Goal: Task Accomplishment & Management: Complete application form

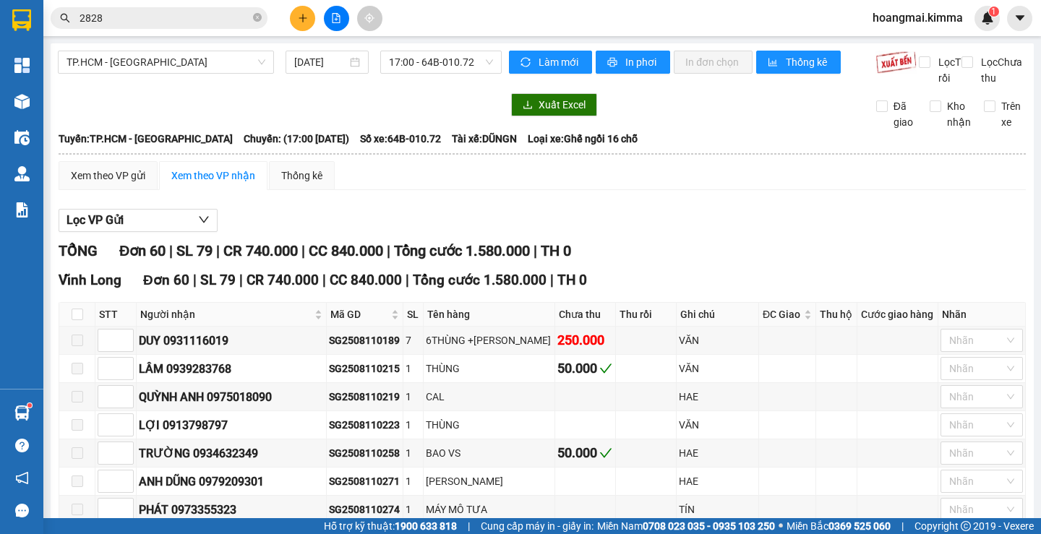
scroll to position [72, 0]
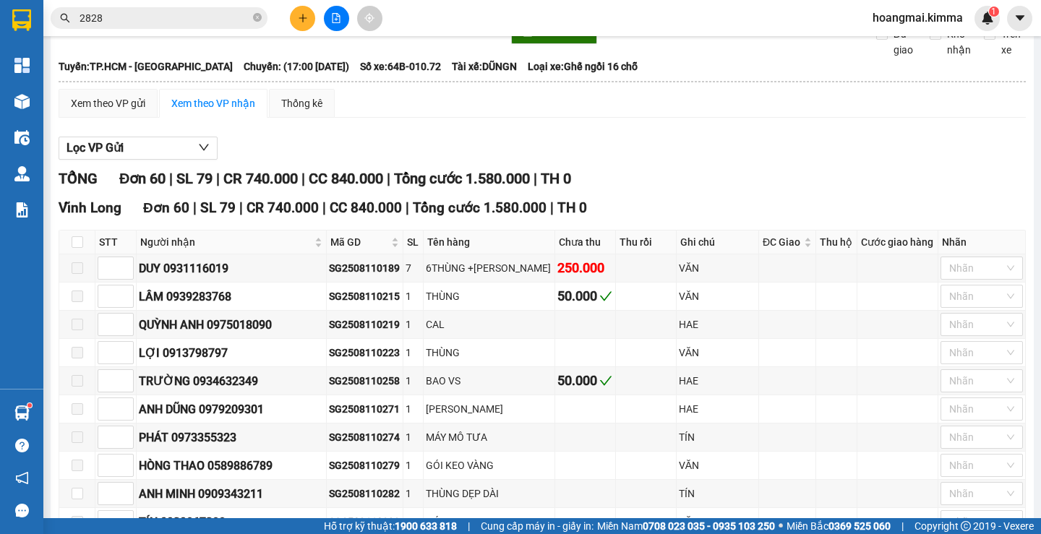
click at [265, 24] on span "2828" at bounding box center [159, 18] width 217 height 22
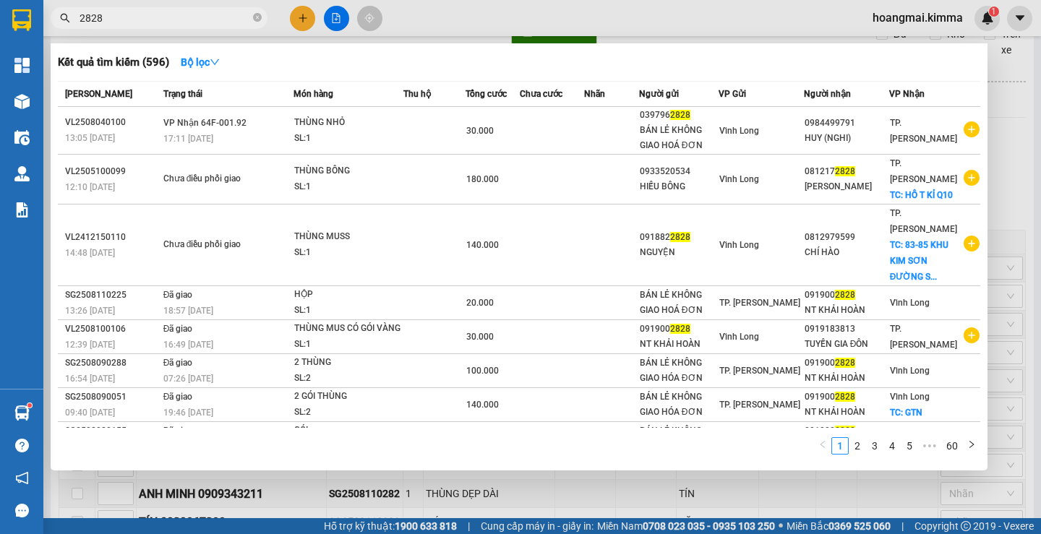
click at [291, 24] on div at bounding box center [520, 267] width 1041 height 534
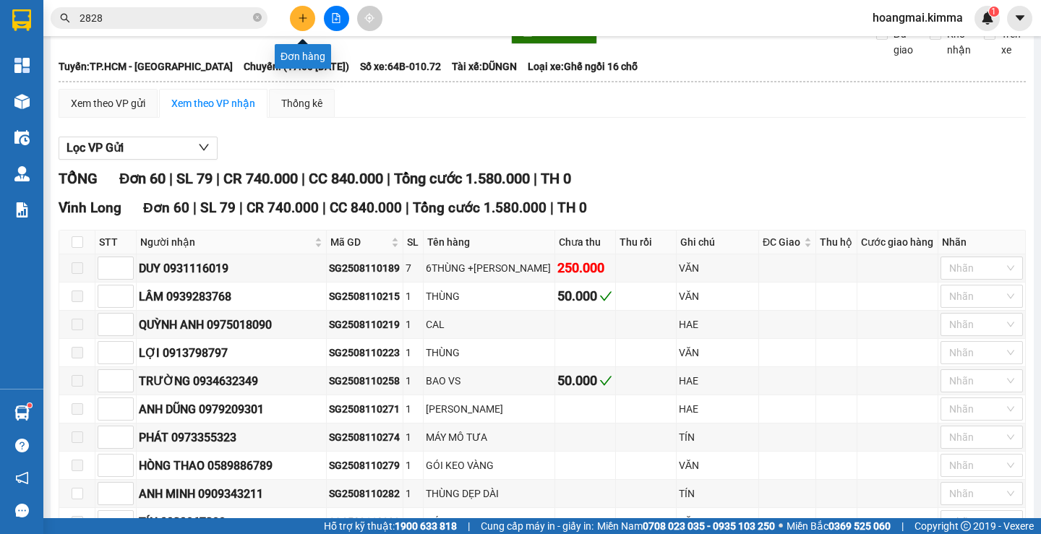
click at [297, 23] on button at bounding box center [302, 18] width 25 height 25
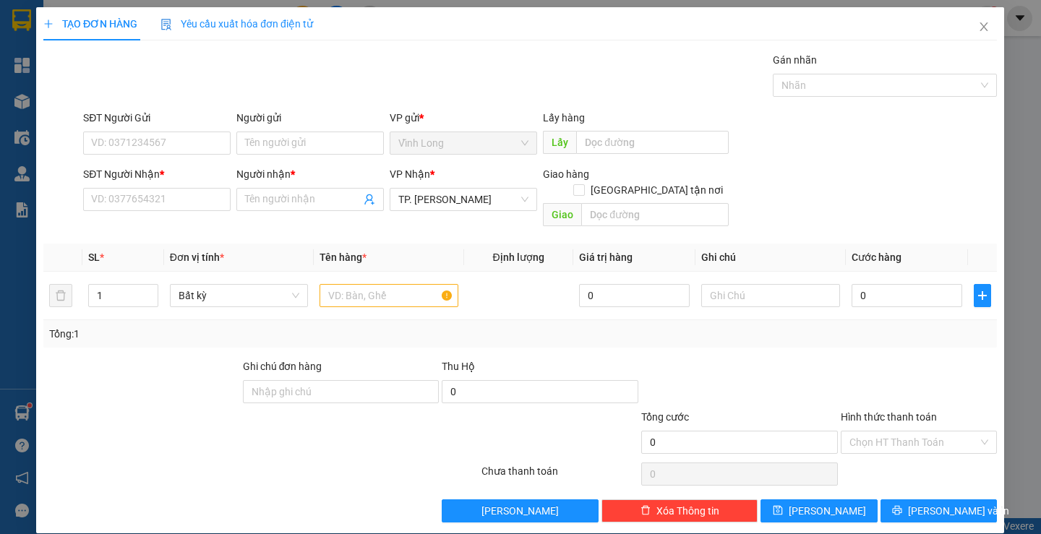
click at [295, 25] on span "Yêu cầu xuất hóa đơn điện tử" at bounding box center [237, 24] width 153 height 12
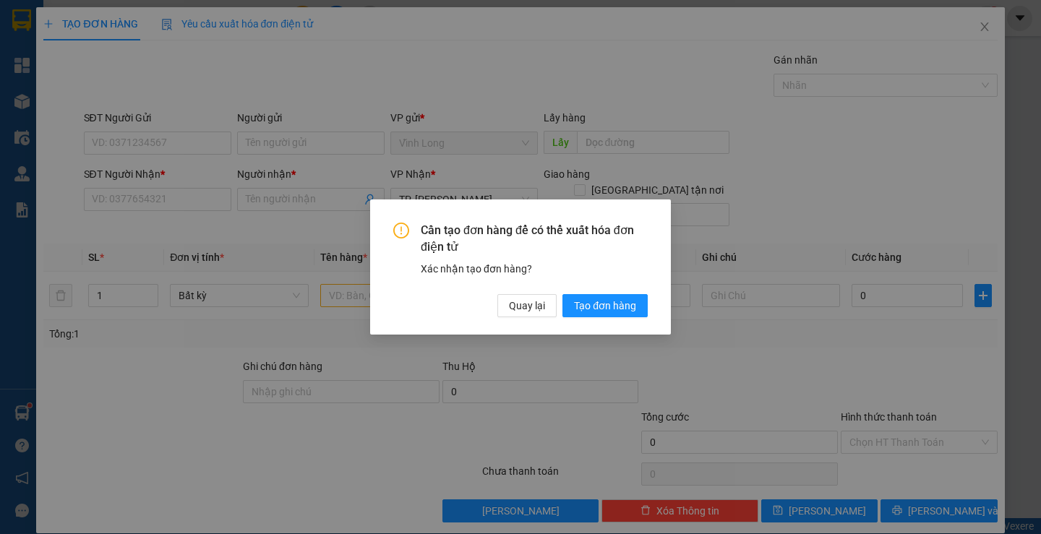
click at [975, 27] on div "Cần tạo đơn hàng để có thể xuất hóa đơn điện tử Xác nhận tạo đơn hàng? Quay lại…" at bounding box center [520, 267] width 1041 height 534
click at [522, 309] on span "Quay lại" at bounding box center [527, 306] width 36 height 16
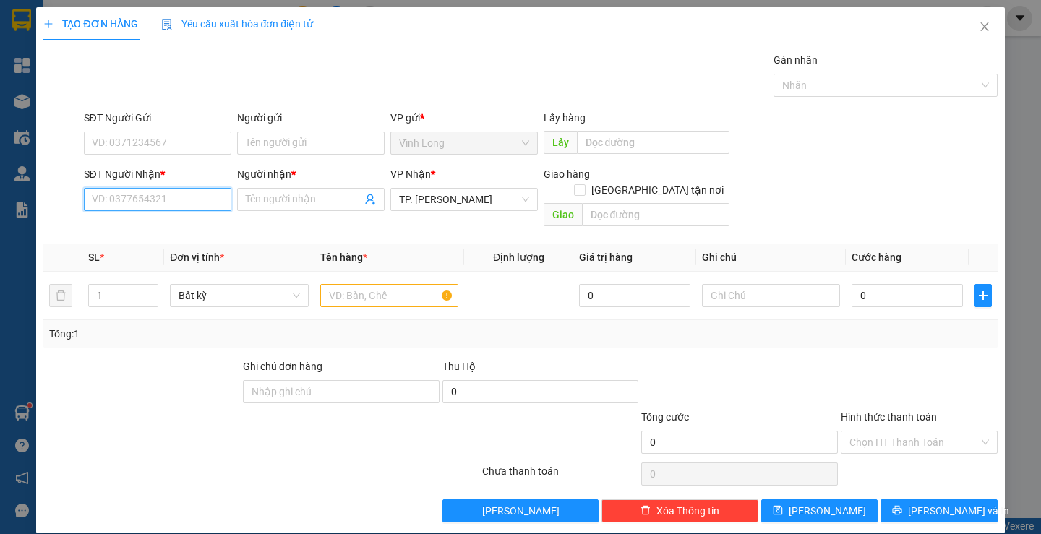
click at [159, 202] on input "SĐT Người Nhận *" at bounding box center [157, 199] width 147 height 23
type input "0903349037"
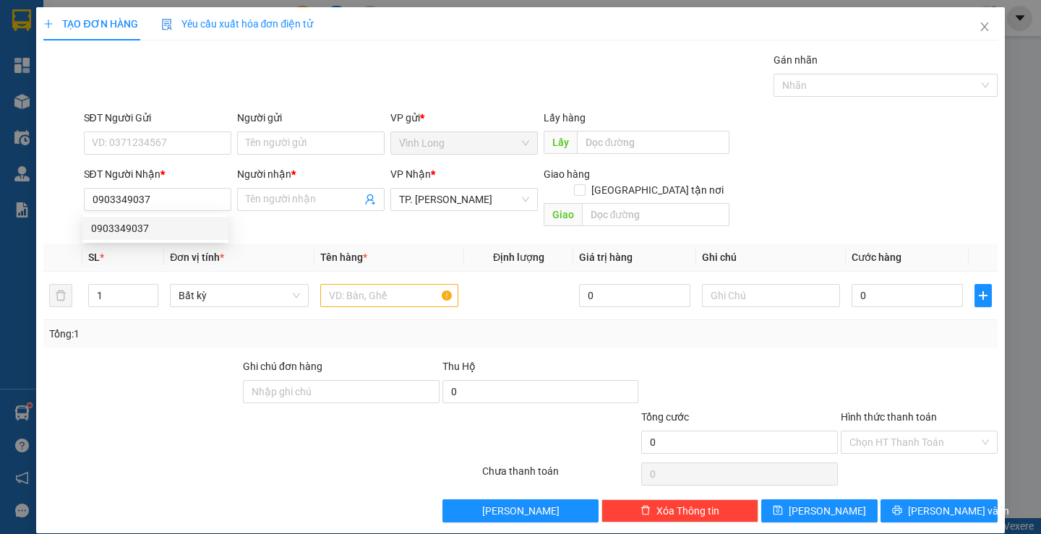
click at [155, 417] on div at bounding box center [181, 434] width 279 height 51
click at [258, 199] on input "Người nhận *" at bounding box center [304, 200] width 116 height 16
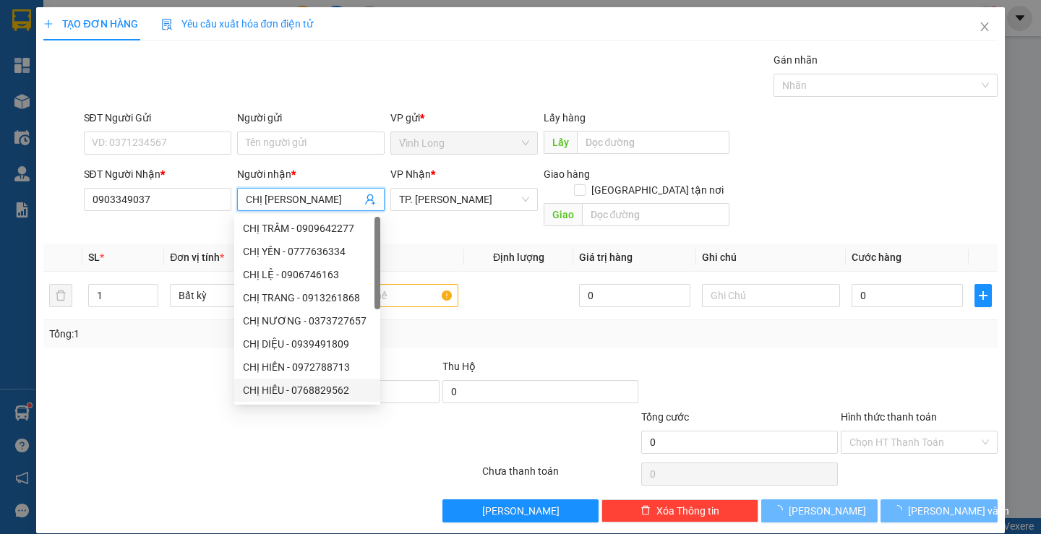
type input "CHỊ [PERSON_NAME]"
click at [181, 474] on div "Transit Pickup Surcharge Ids Transit Deliver Surcharge Ids Transit Deliver Surc…" at bounding box center [520, 287] width 954 height 471
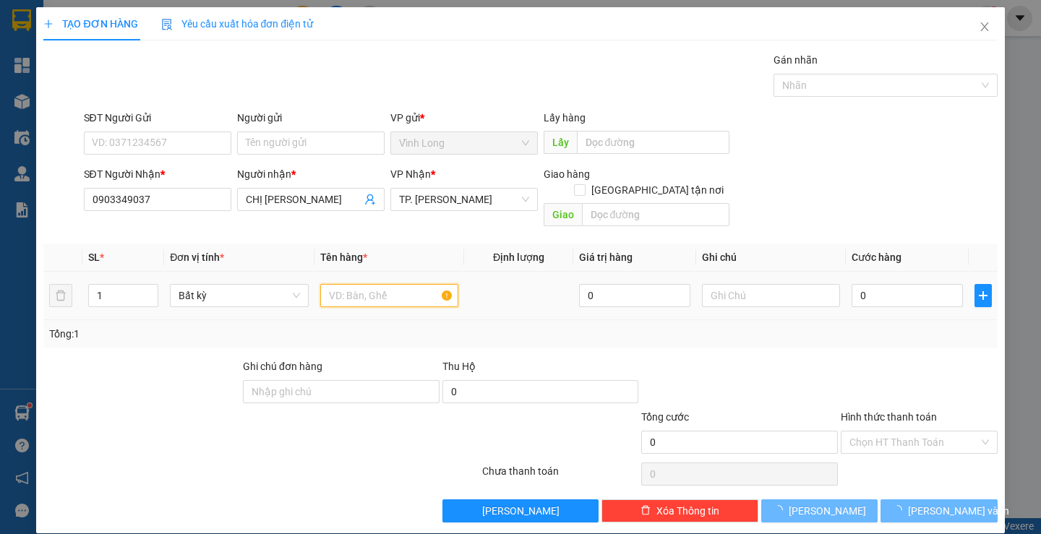
click at [367, 284] on input "text" at bounding box center [389, 295] width 138 height 23
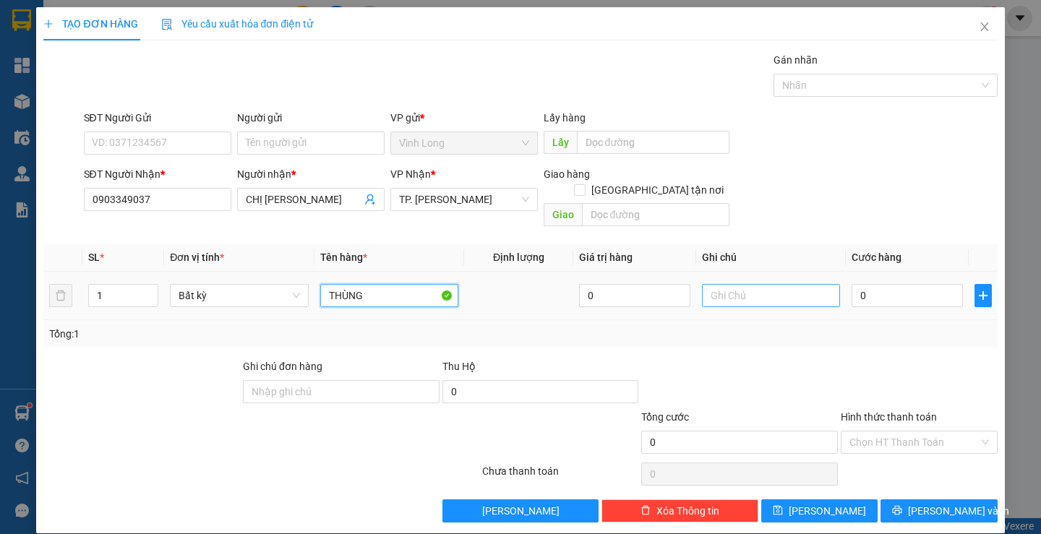
type input "THÙNG"
click at [731, 284] on input "text" at bounding box center [771, 295] width 138 height 23
type input "NHI"
click at [879, 284] on input "0" at bounding box center [907, 295] width 111 height 23
type input "3"
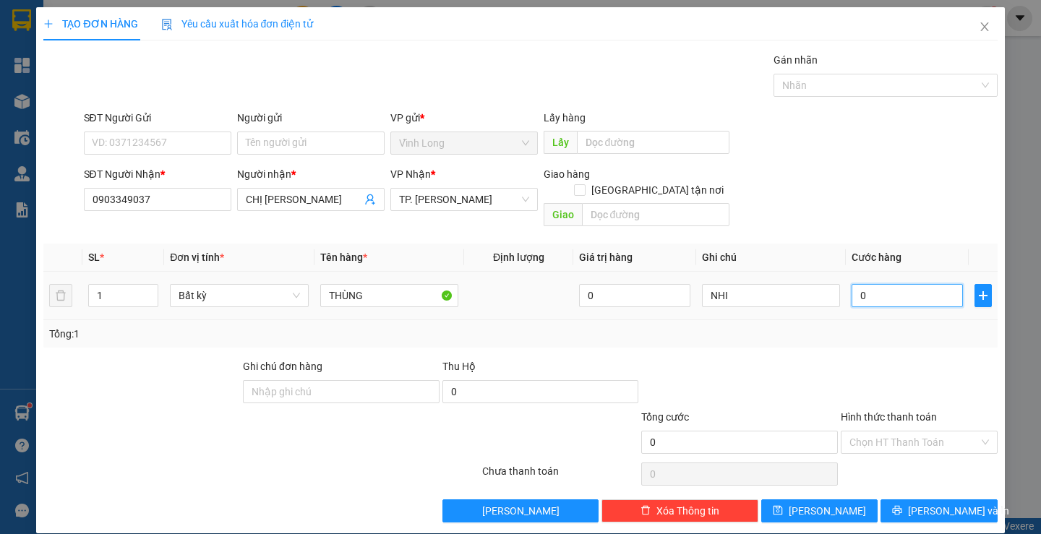
type input "3"
type input "30"
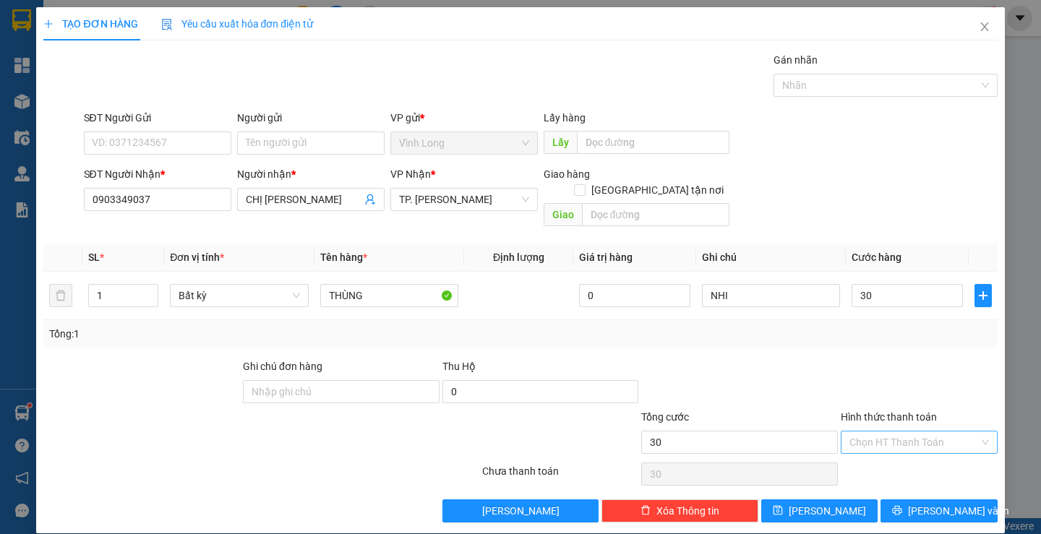
type input "30.000"
click at [862, 432] on input "Hình thức thanh toán" at bounding box center [914, 443] width 129 height 22
click at [868, 461] on div "Tại văn phòng" at bounding box center [910, 456] width 137 height 16
type input "0"
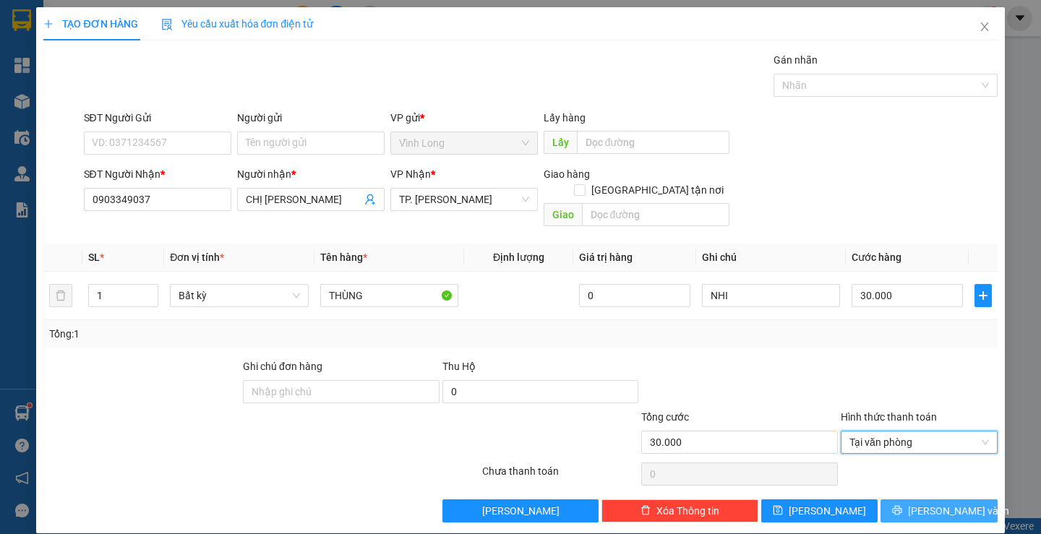
drag, startPoint x: 897, startPoint y: 491, endPoint x: 1040, endPoint y: 457, distance: 147.8
click at [905, 500] on button "[PERSON_NAME] và In" at bounding box center [939, 511] width 116 height 23
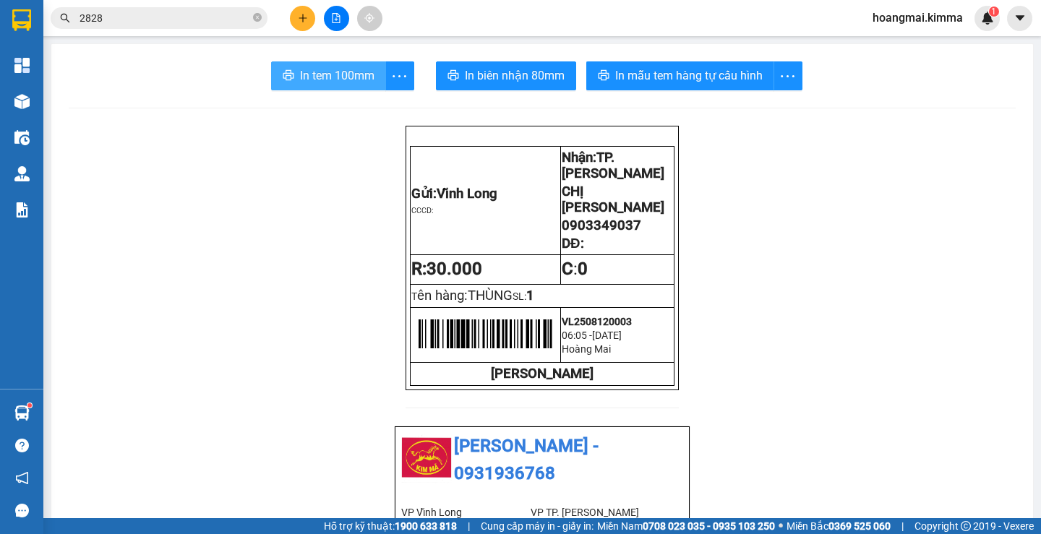
click at [348, 77] on span "In tem 100mm" at bounding box center [337, 76] width 74 height 18
click at [179, 27] on span "2828" at bounding box center [159, 18] width 217 height 22
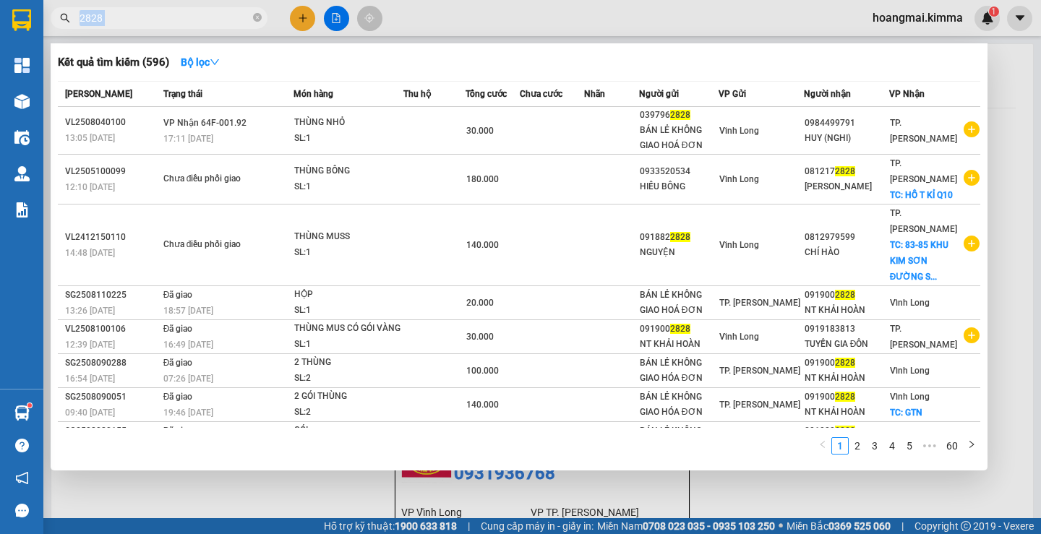
click at [179, 27] on span "2828" at bounding box center [159, 18] width 217 height 22
